Goal: Information Seeking & Learning: Learn about a topic

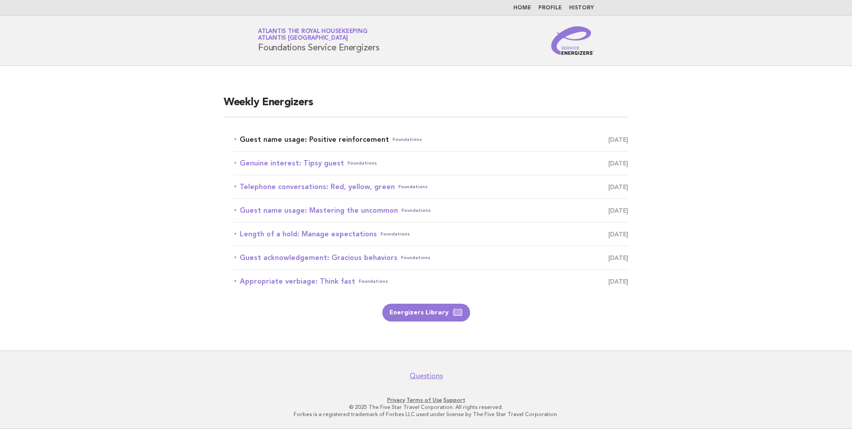
drag, startPoint x: 0, startPoint y: 0, endPoint x: 298, endPoint y: 138, distance: 328.0
click at [298, 138] on link "Guest name usage: Positive reinforcement Foundations September 13" at bounding box center [431, 139] width 394 height 12
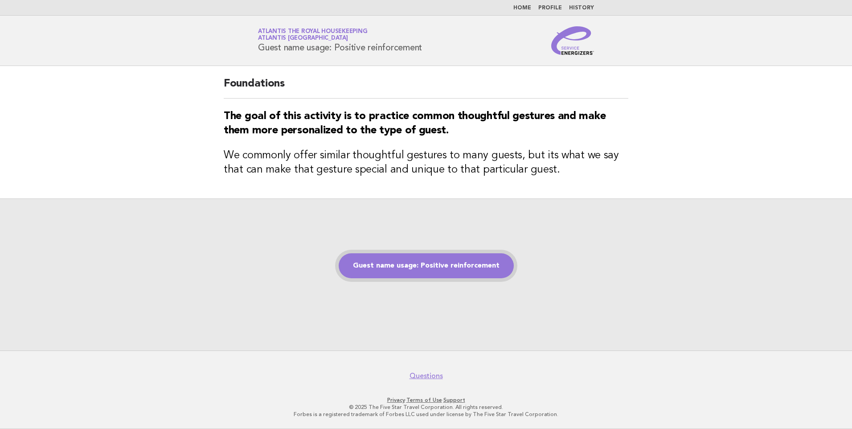
click at [432, 265] on link "Guest name usage: Positive reinforcement" at bounding box center [426, 265] width 175 height 25
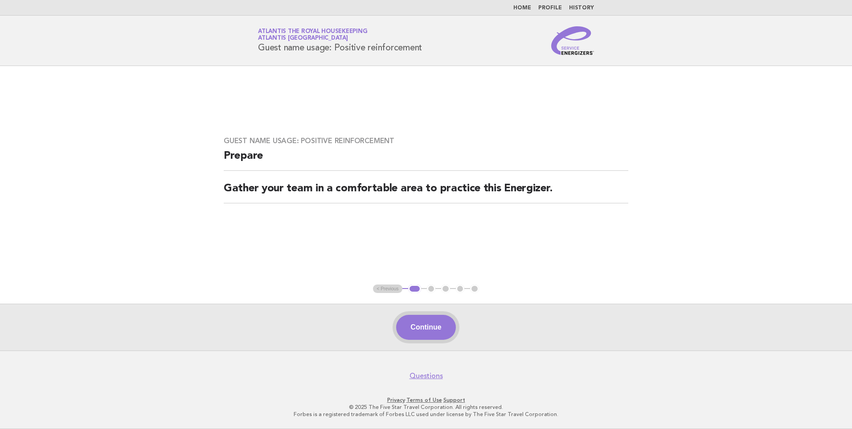
click at [432, 326] on button "Continue" at bounding box center [425, 326] width 59 height 25
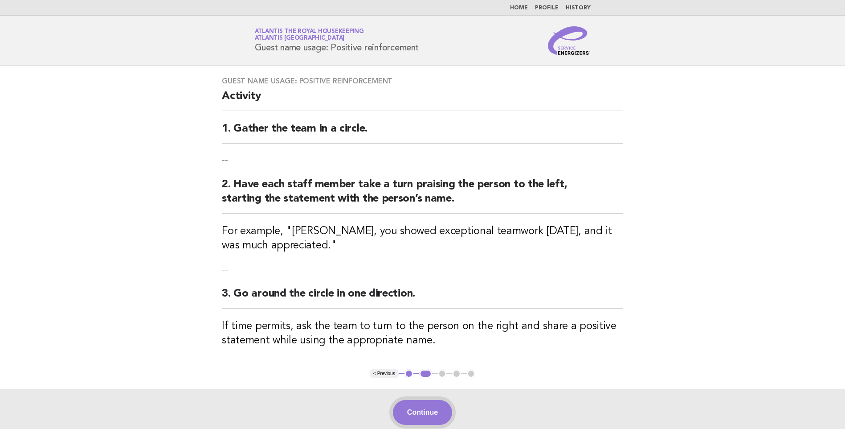
click at [437, 412] on button "Continue" at bounding box center [422, 412] width 59 height 25
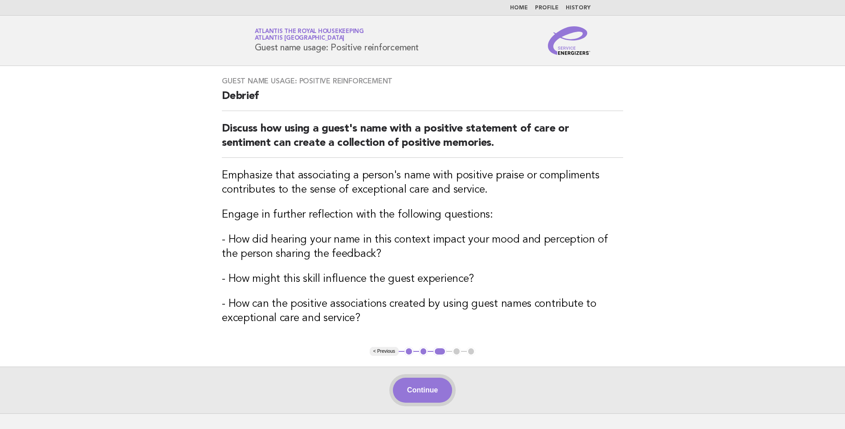
click at [426, 381] on button "Continue" at bounding box center [422, 389] width 59 height 25
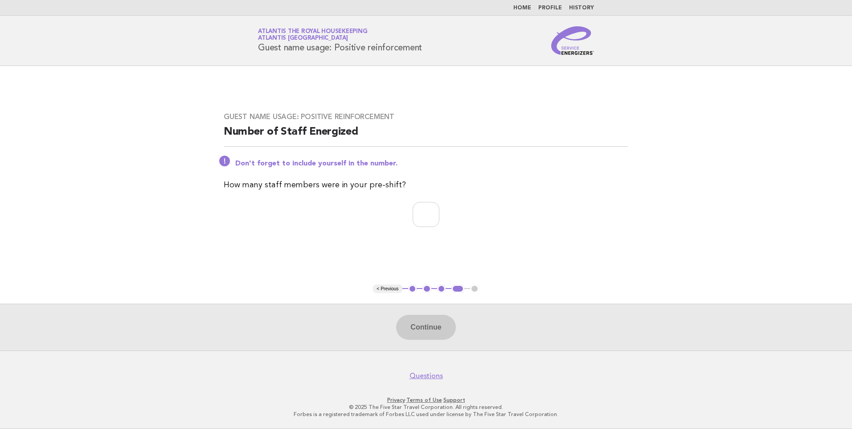
drag, startPoint x: 424, startPoint y: 48, endPoint x: 252, endPoint y: 48, distance: 171.9
click at [252, 48] on div "Service Energizers Atlantis the Royal Housekeeping Atlantis Dubai Guest name us…" at bounding box center [425, 40] width 361 height 29
copy h1 "Guest name usage: Positive reinforcement"
drag, startPoint x: 507, startPoint y: 41, endPoint x: 520, endPoint y: 25, distance: 20.0
click at [509, 40] on div "Service Energizers Atlantis the Royal Housekeeping Atlantis Dubai Guest name us…" at bounding box center [425, 40] width 361 height 29
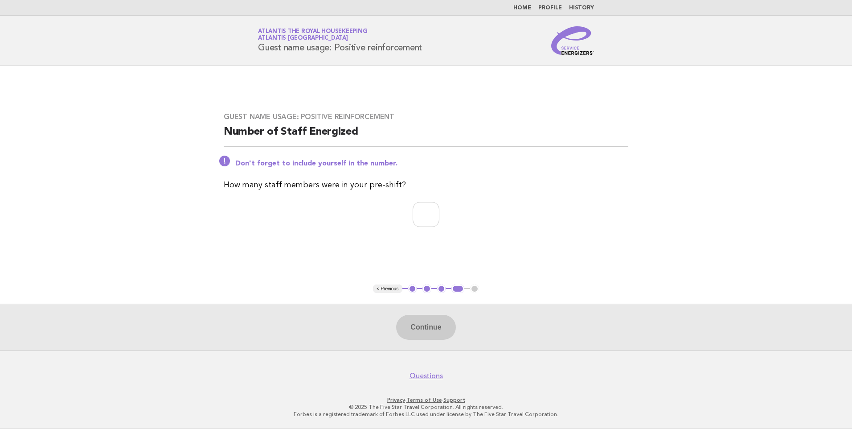
click at [524, 5] on link "Home" at bounding box center [522, 7] width 18 height 5
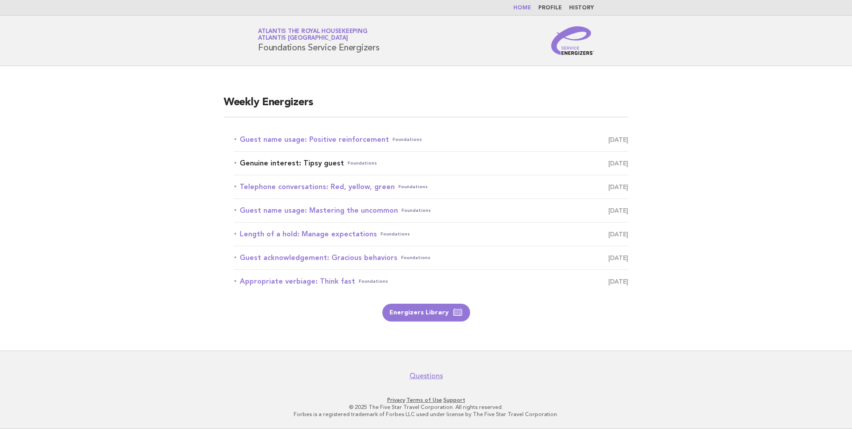
click at [298, 164] on link "Genuine interest: Tipsy guest Foundations [DATE]" at bounding box center [431, 163] width 394 height 12
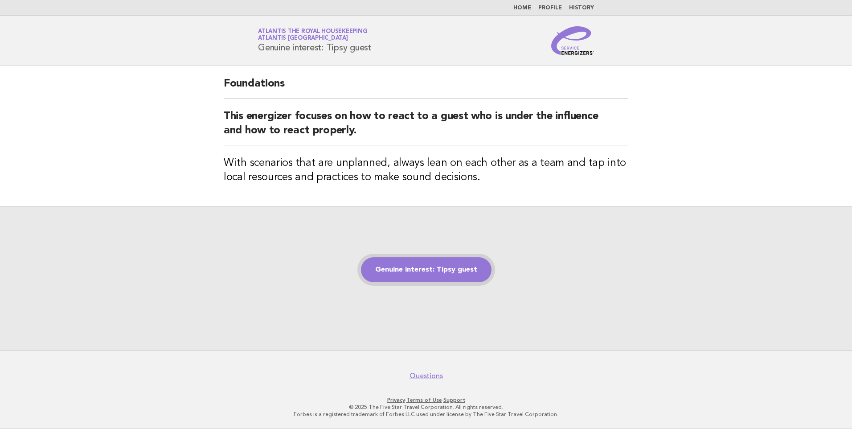
click at [427, 263] on link "Genuine interest: Tipsy guest" at bounding box center [426, 269] width 131 height 25
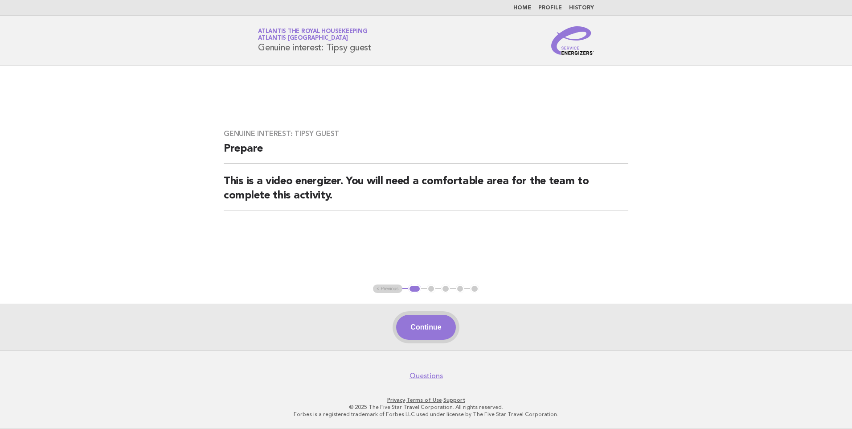
click at [440, 322] on button "Continue" at bounding box center [425, 326] width 59 height 25
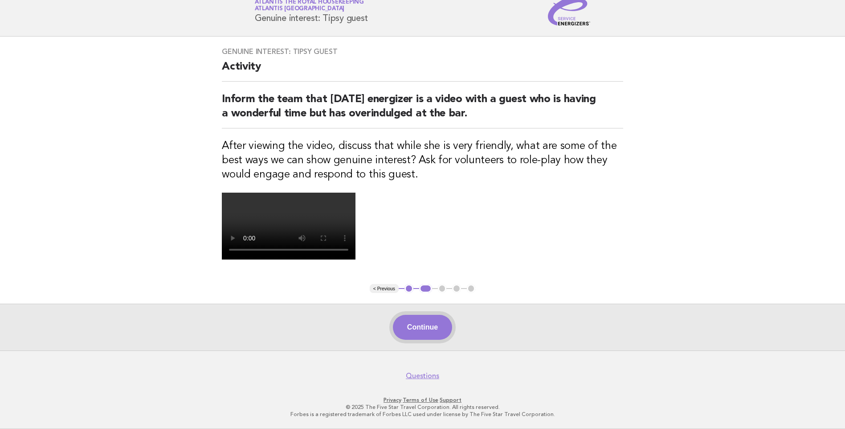
click at [416, 327] on button "Continue" at bounding box center [422, 326] width 59 height 25
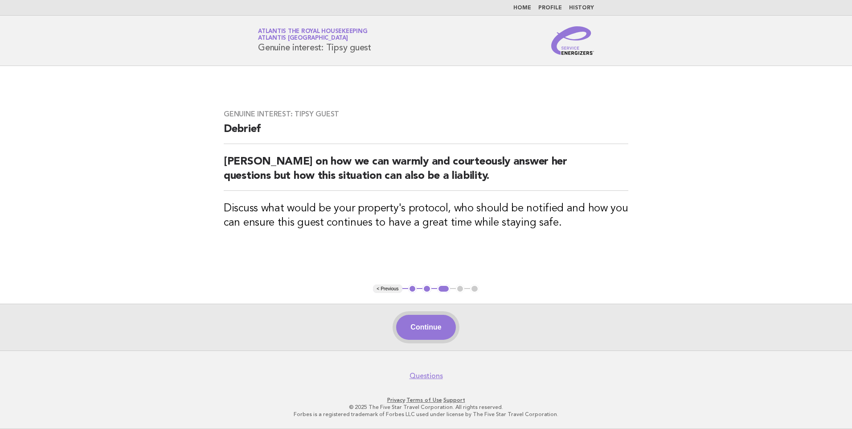
click at [422, 321] on button "Continue" at bounding box center [425, 326] width 59 height 25
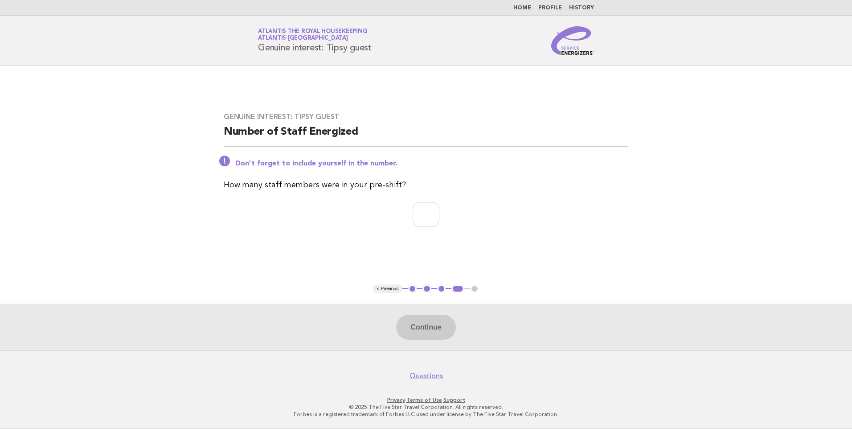
click at [525, 6] on link "Home" at bounding box center [522, 7] width 18 height 5
